Goal: Task Accomplishment & Management: Use online tool/utility

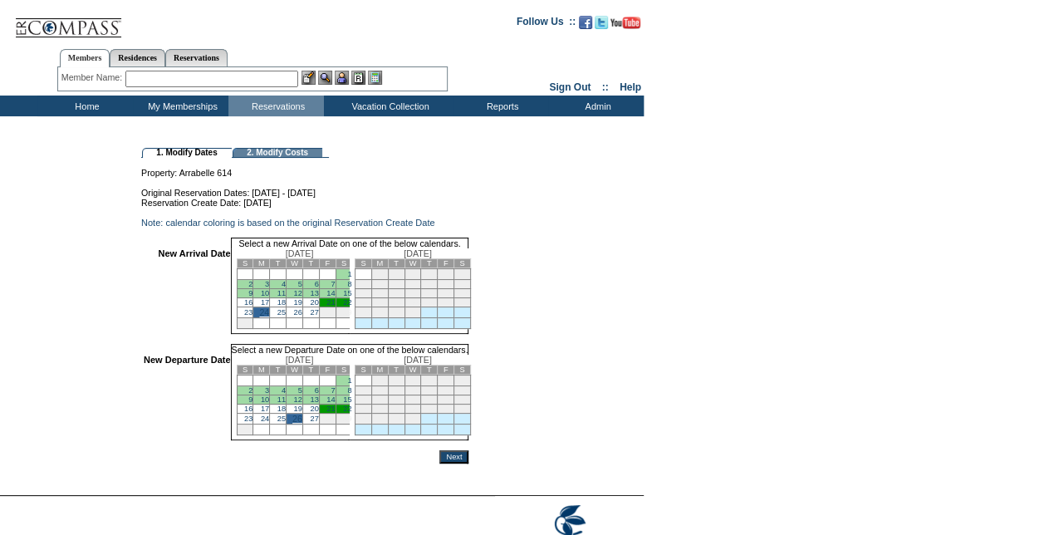
scroll to position [83, 0]
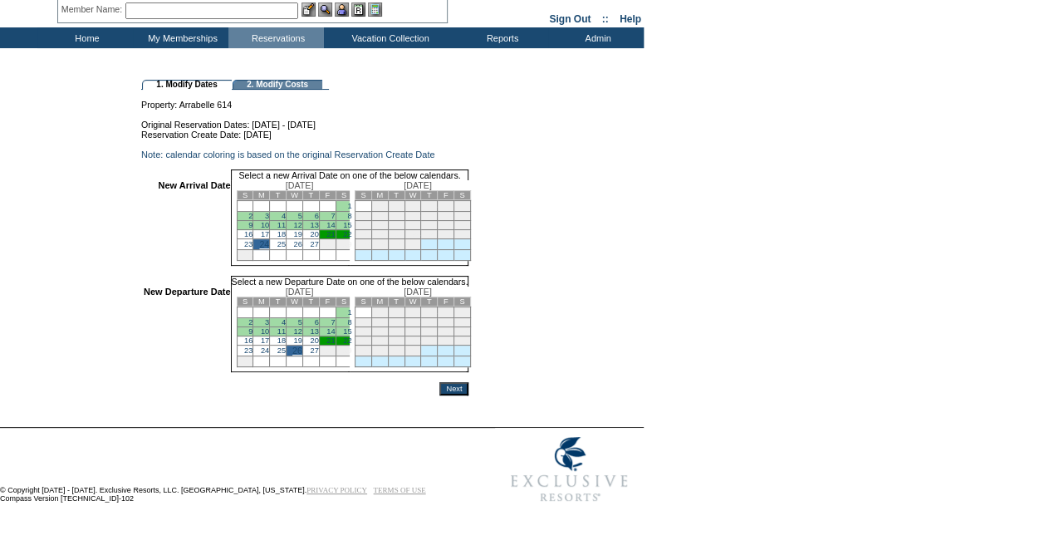
click at [469, 390] on input "Next" at bounding box center [453, 388] width 29 height 13
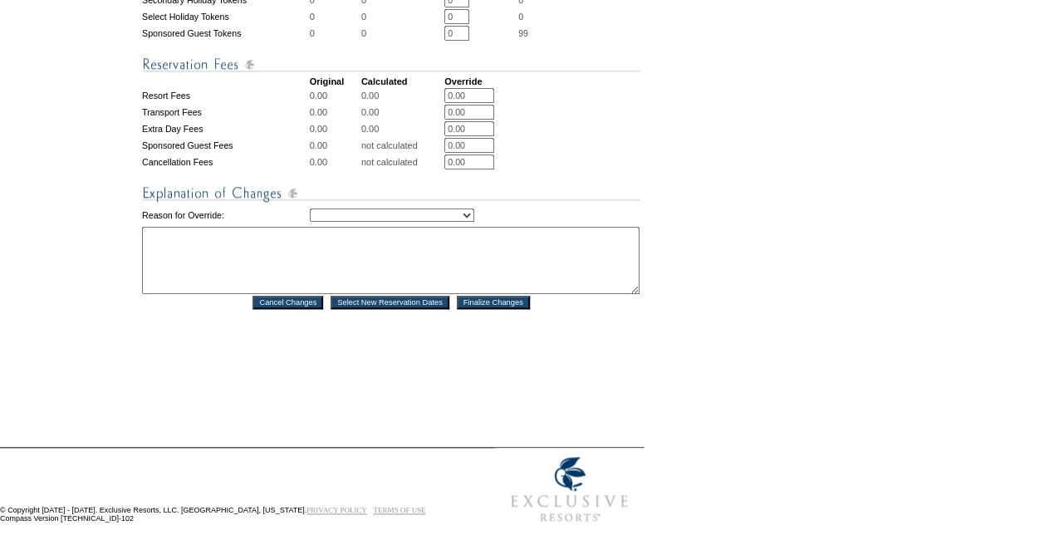
scroll to position [748, 0]
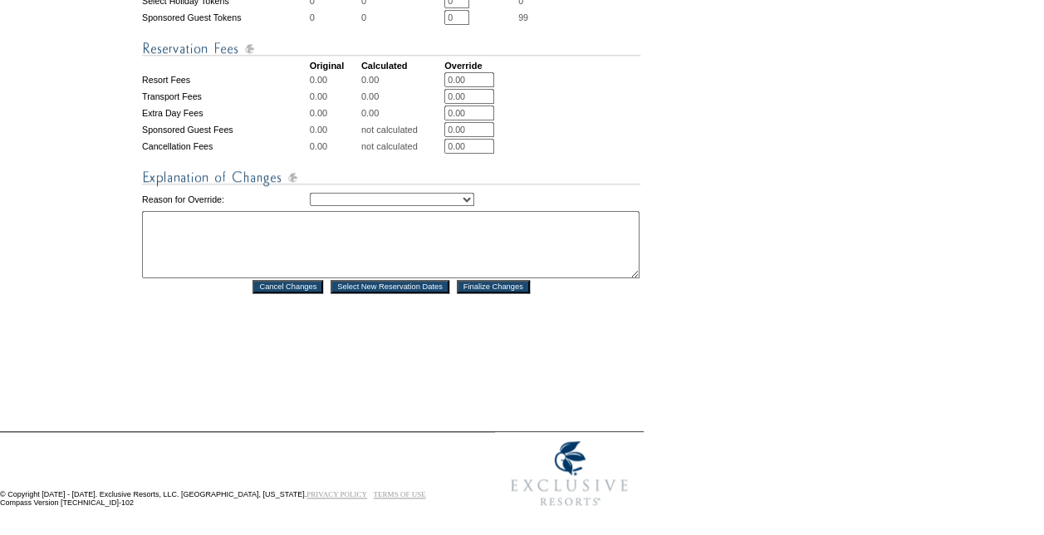
click at [517, 293] on input "Finalize Changes" at bounding box center [493, 286] width 73 height 13
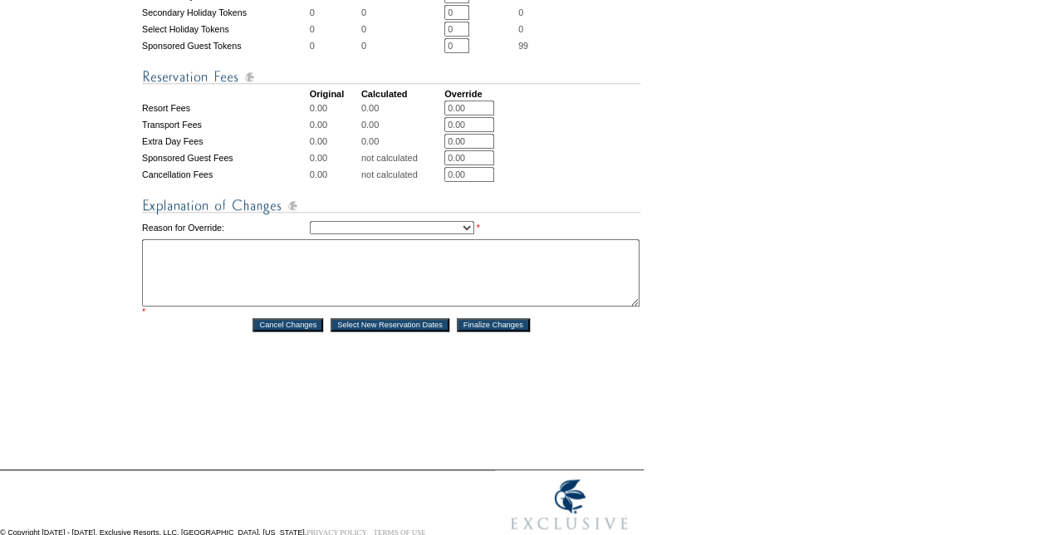
click at [434, 234] on select "Creating Continuous Stay Days Rebooked After Cancellation Editing Occupant Expe…" at bounding box center [392, 227] width 164 height 13
select select "1043"
click at [310, 234] on select "Creating Continuous Stay Days Rebooked After Cancellation Editing Occupant Expe…" at bounding box center [392, 227] width 164 height 13
click at [356, 304] on textarea at bounding box center [391, 272] width 498 height 67
type textarea "adjusting travel dates for member. CS"
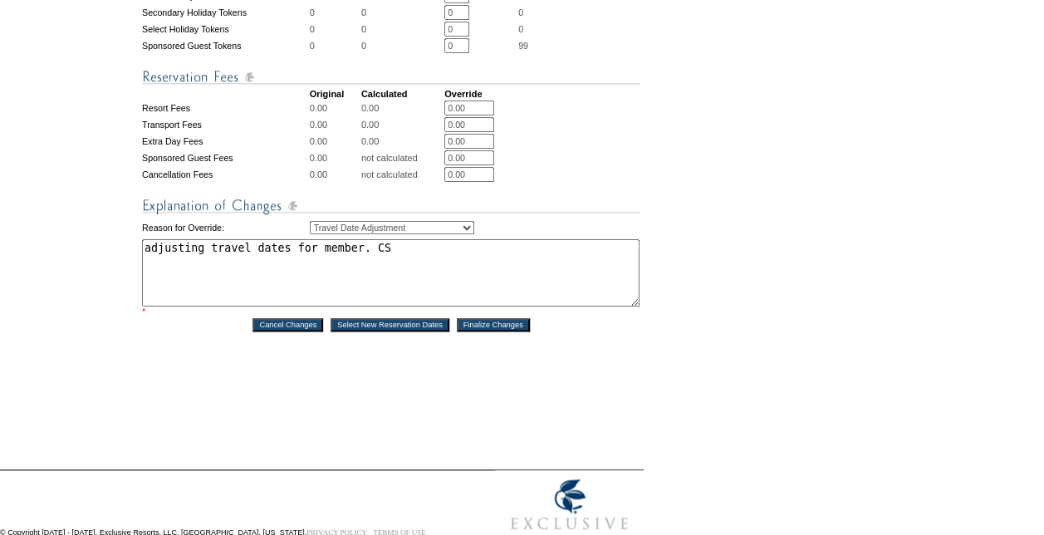
click at [492, 331] on input "Finalize Changes" at bounding box center [493, 324] width 73 height 13
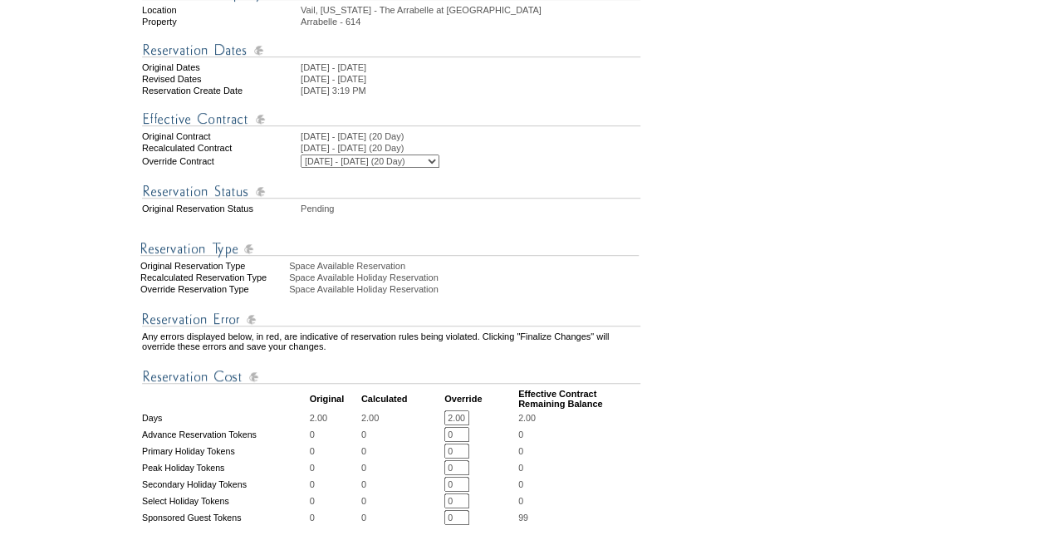
scroll to position [0, 0]
